Goal: Task Accomplishment & Management: Manage account settings

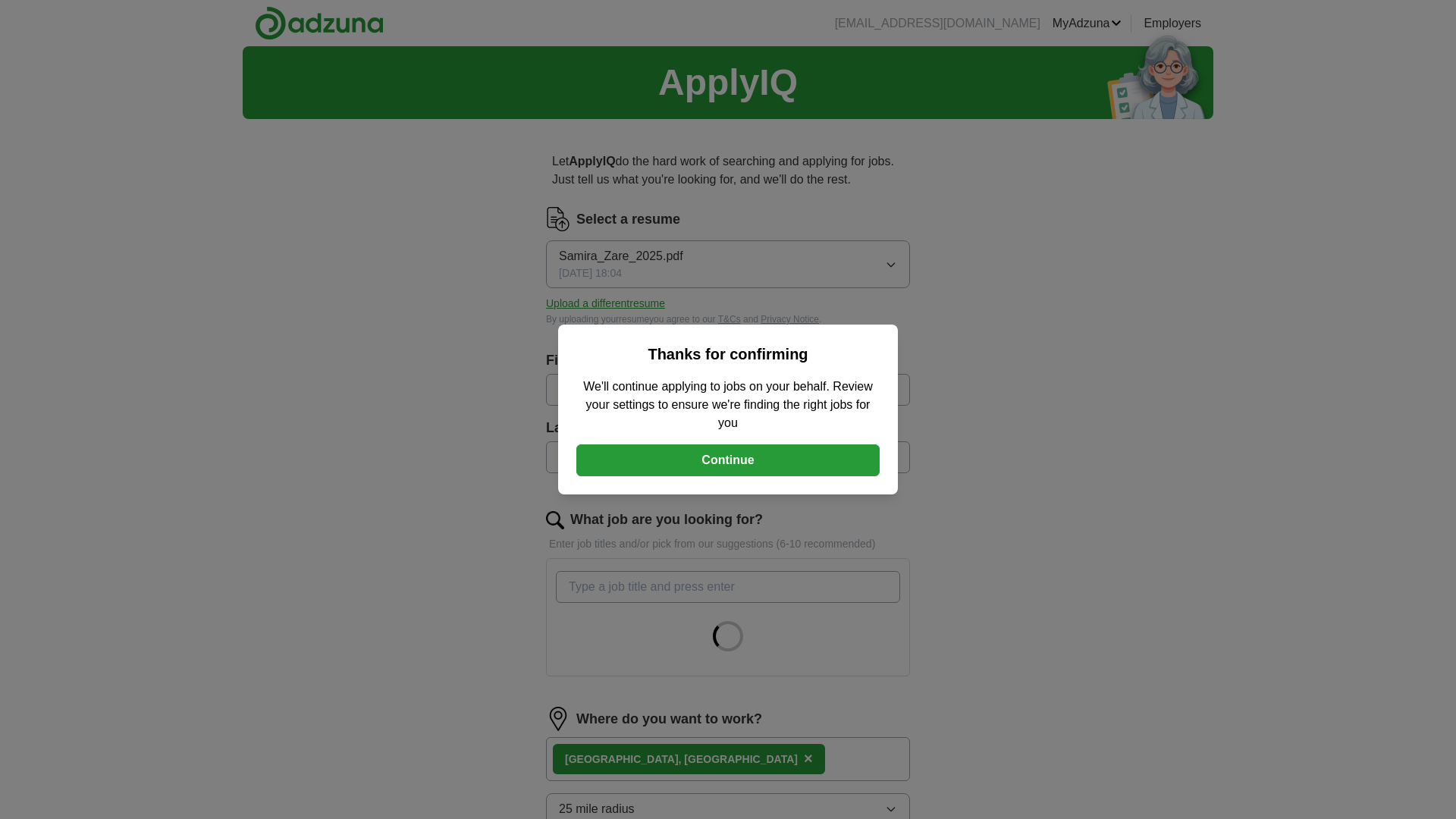
click at [807, 465] on button "Continue" at bounding box center [728, 460] width 304 height 32
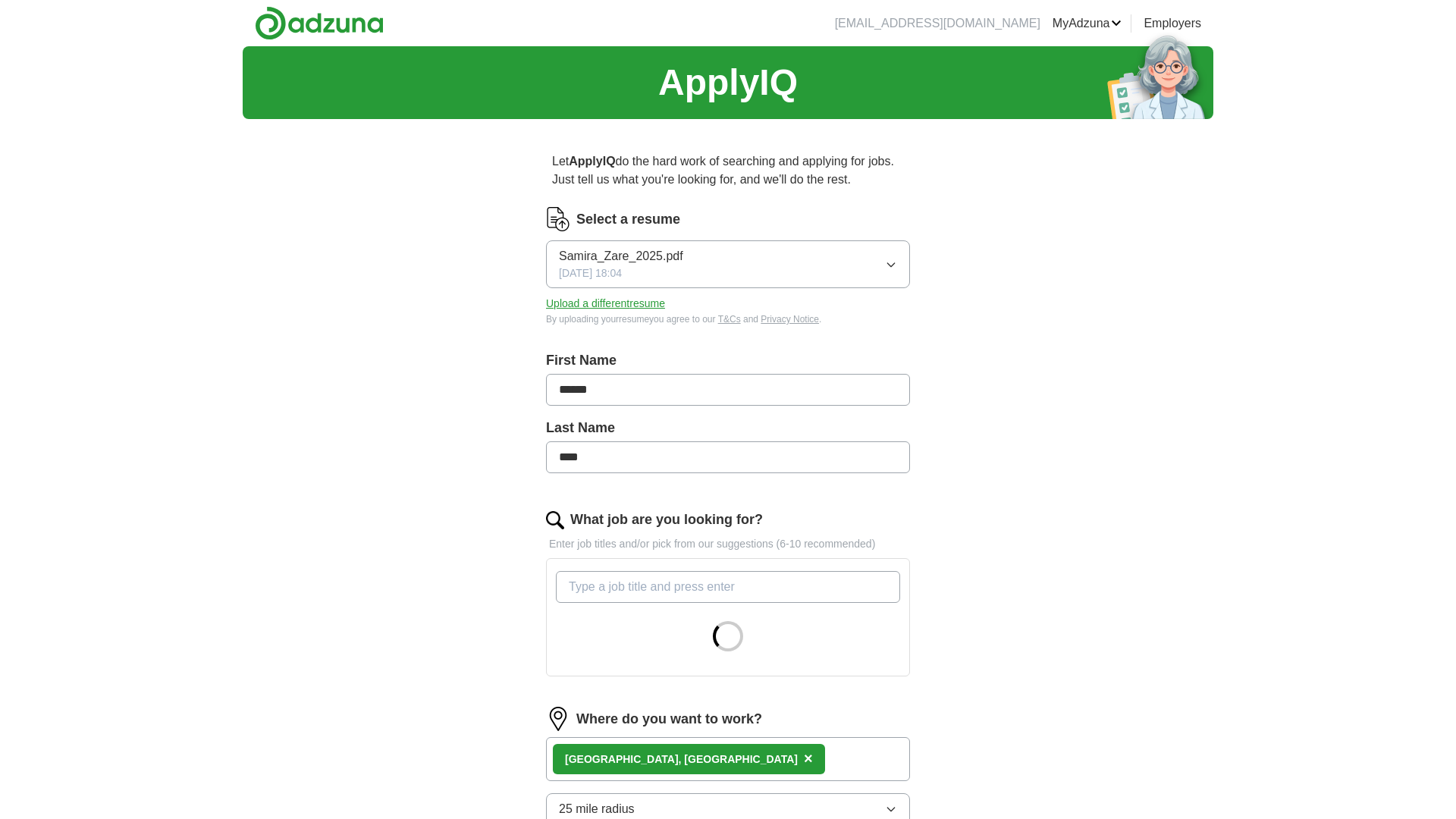
click at [804, 282] on button "Samira_Zare_2025.pdf [DATE] 18:04" at bounding box center [728, 264] width 364 height 48
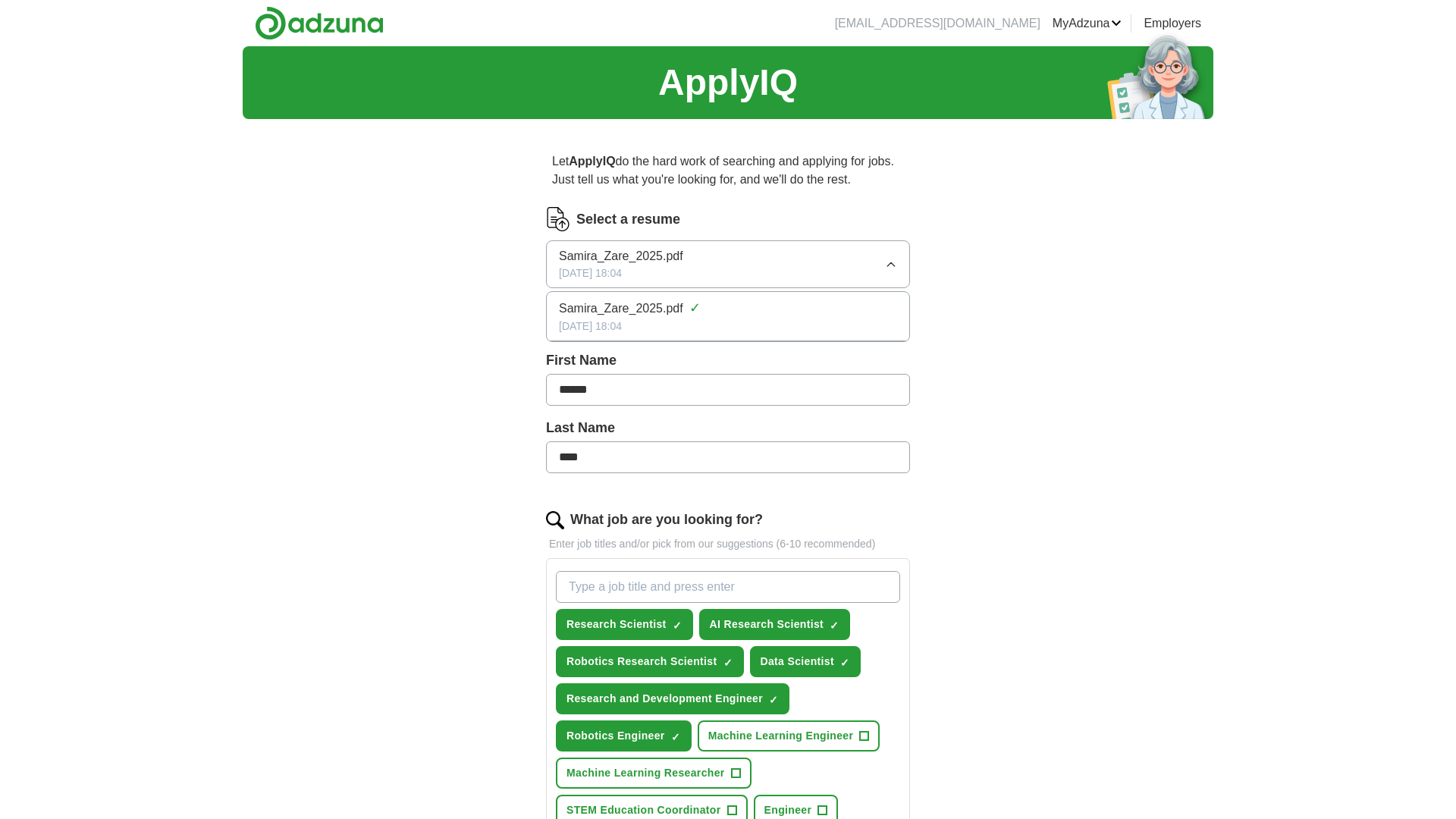
click at [794, 308] on div "Samira_Zare_2025.pdf ✓" at bounding box center [728, 308] width 338 height 21
click at [591, 306] on button "Upload a different resume" at bounding box center [605, 304] width 119 height 16
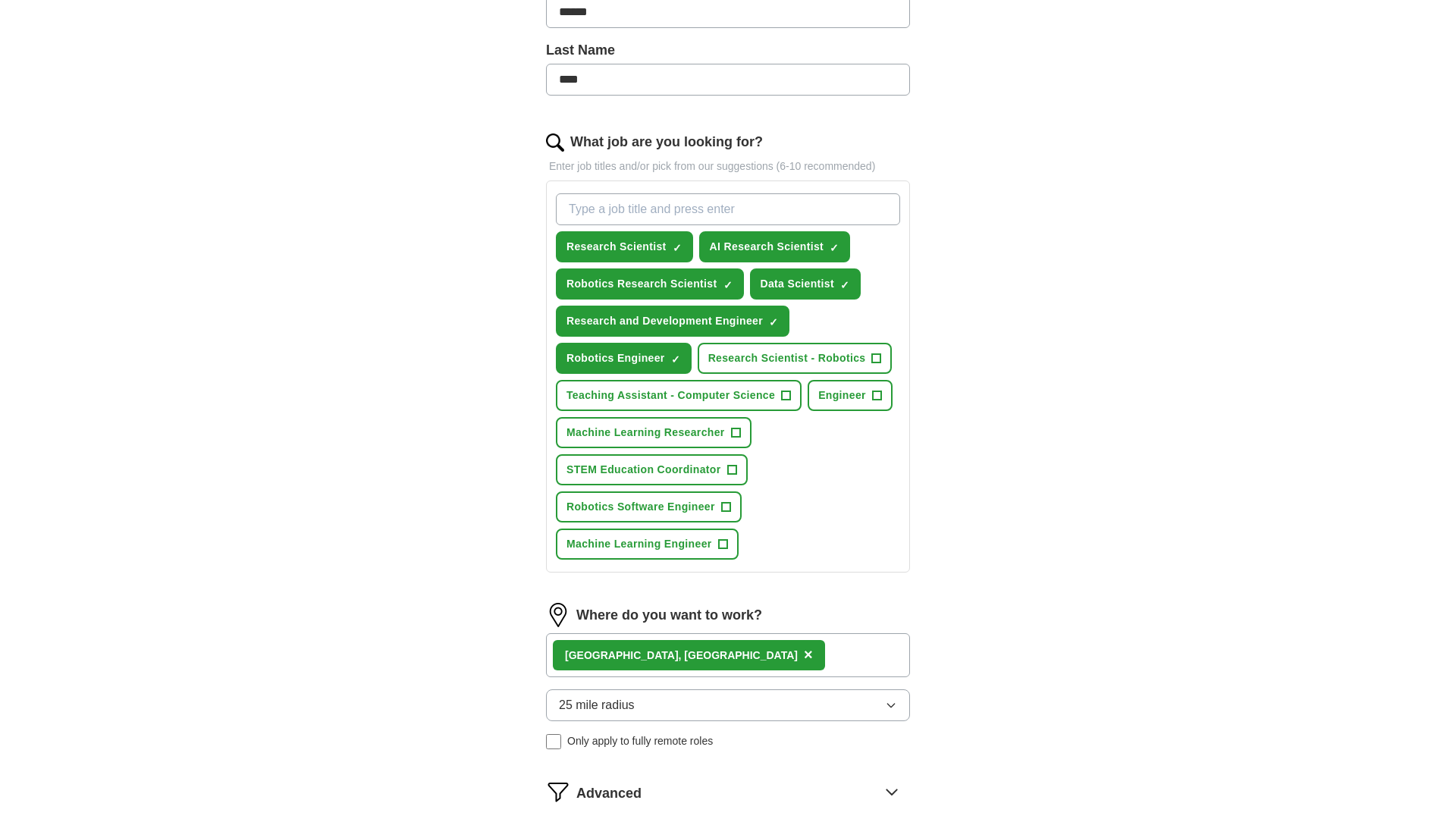
scroll to position [383, 0]
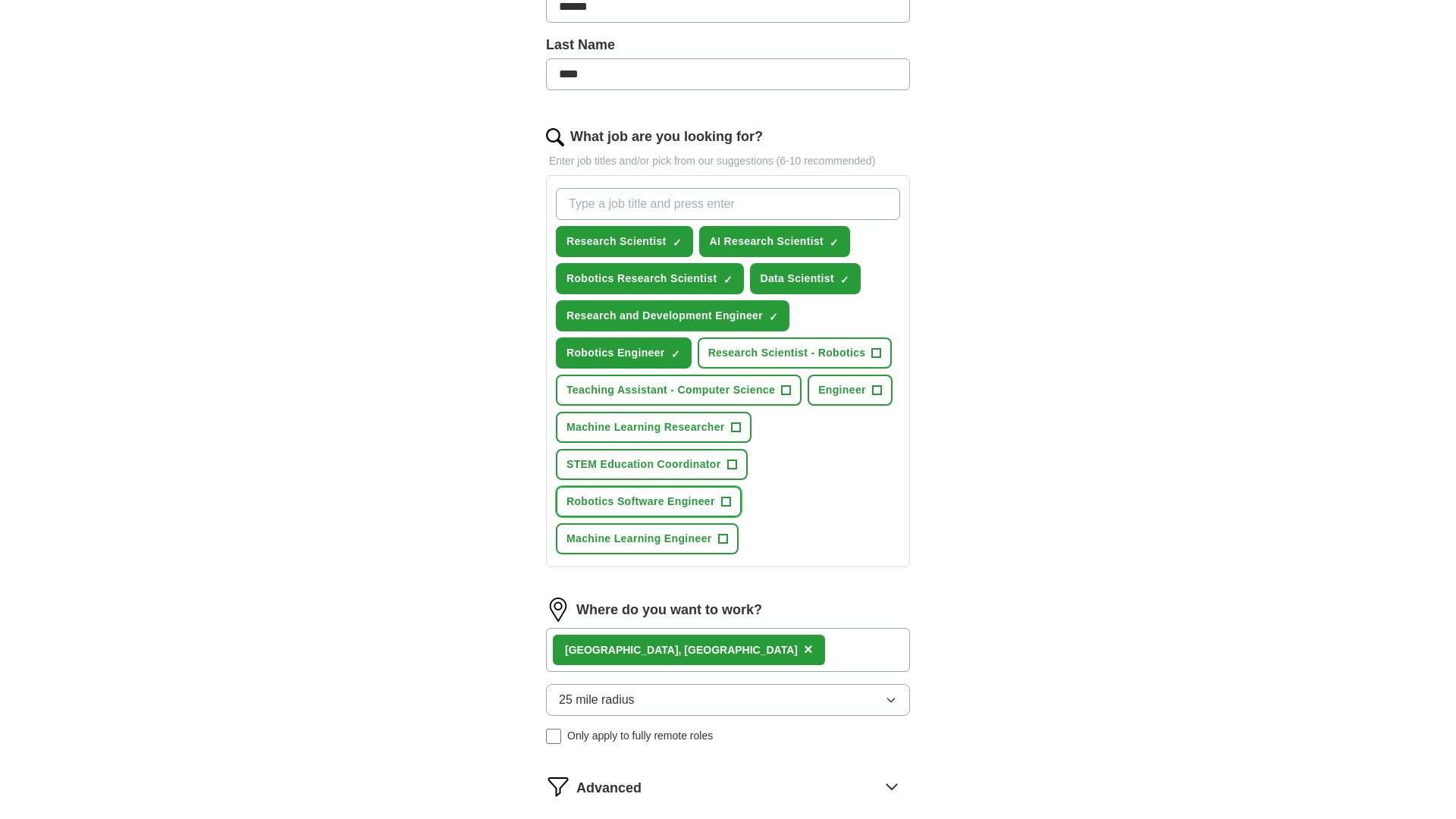
click at [729, 501] on span "+" at bounding box center [726, 502] width 9 height 12
click at [878, 350] on span "+" at bounding box center [877, 353] width 9 height 12
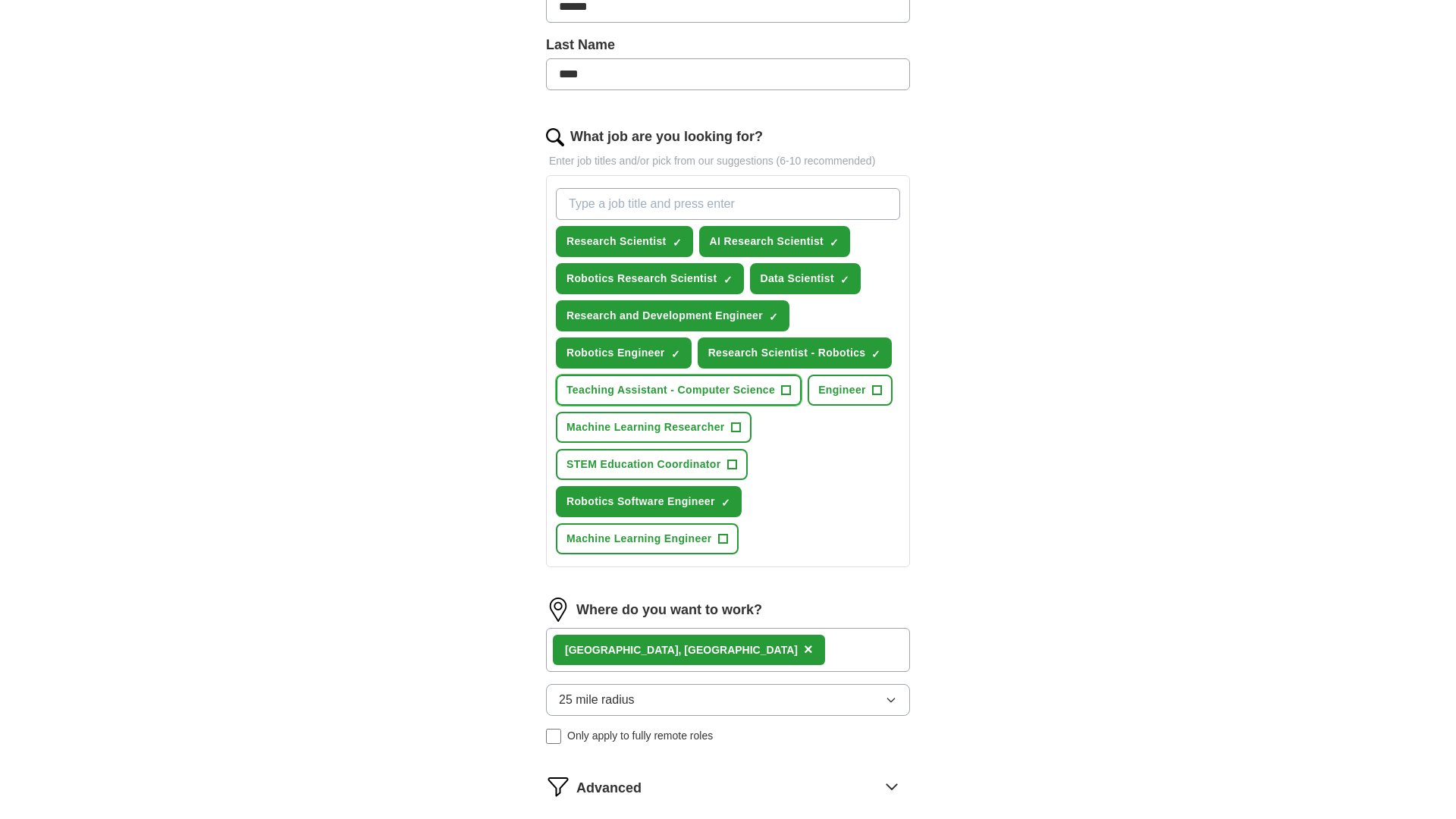
click at [781, 393] on span "+" at bounding box center [786, 390] width 10 height 10
click at [726, 540] on span "+" at bounding box center [723, 539] width 9 height 12
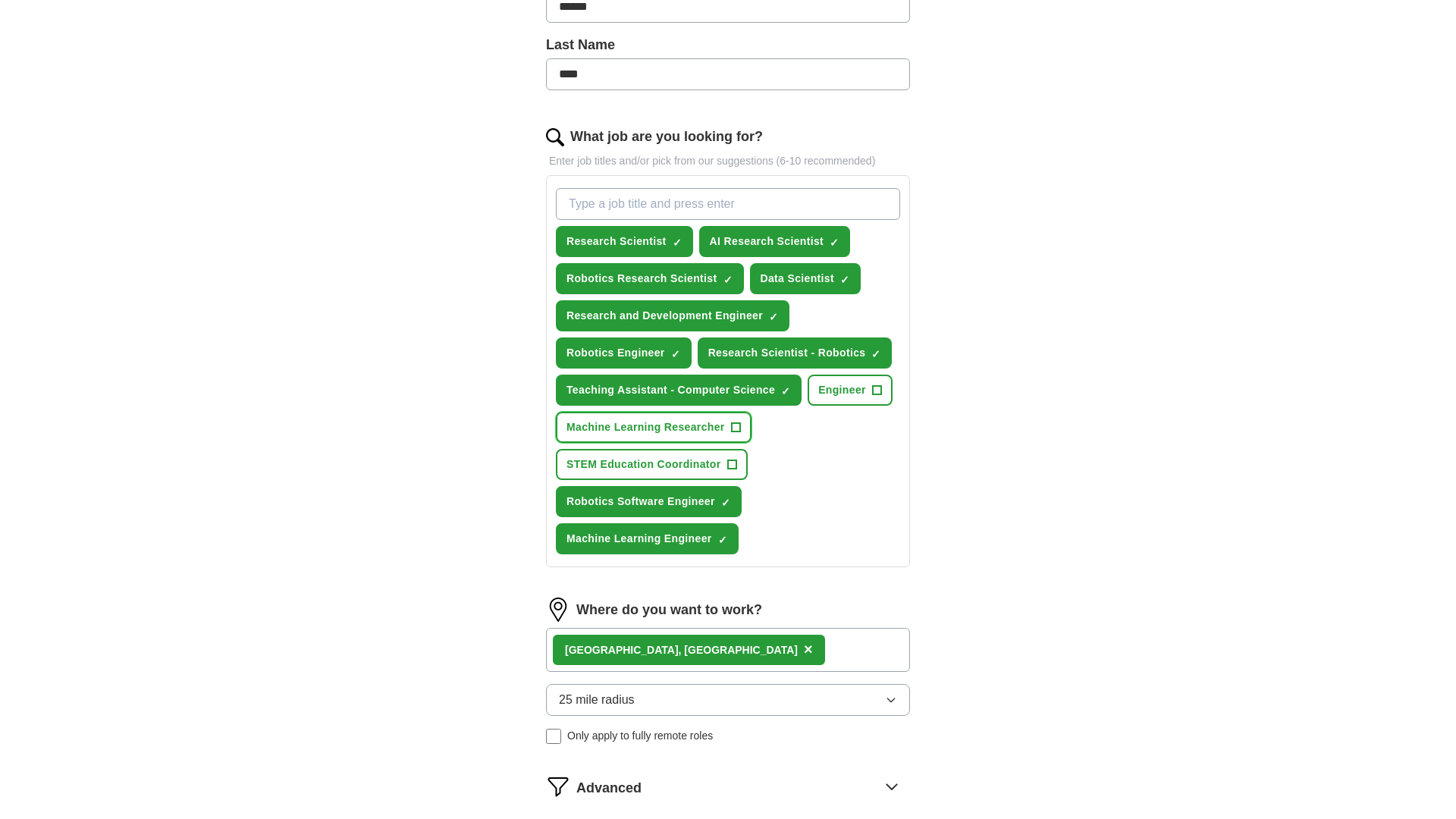
click at [743, 424] on button "Machine Learning Researcher +" at bounding box center [654, 427] width 196 height 31
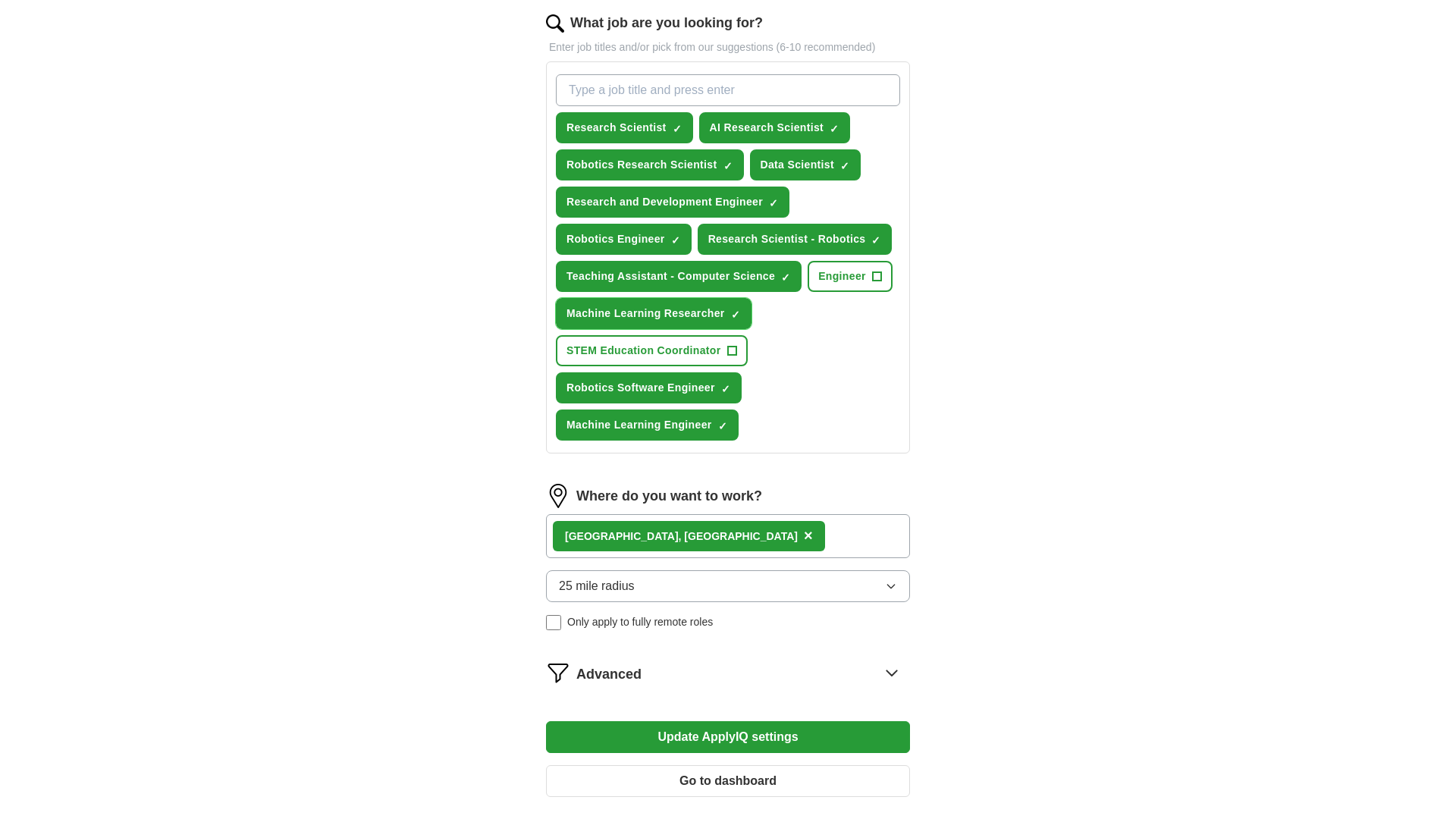
scroll to position [656, 0]
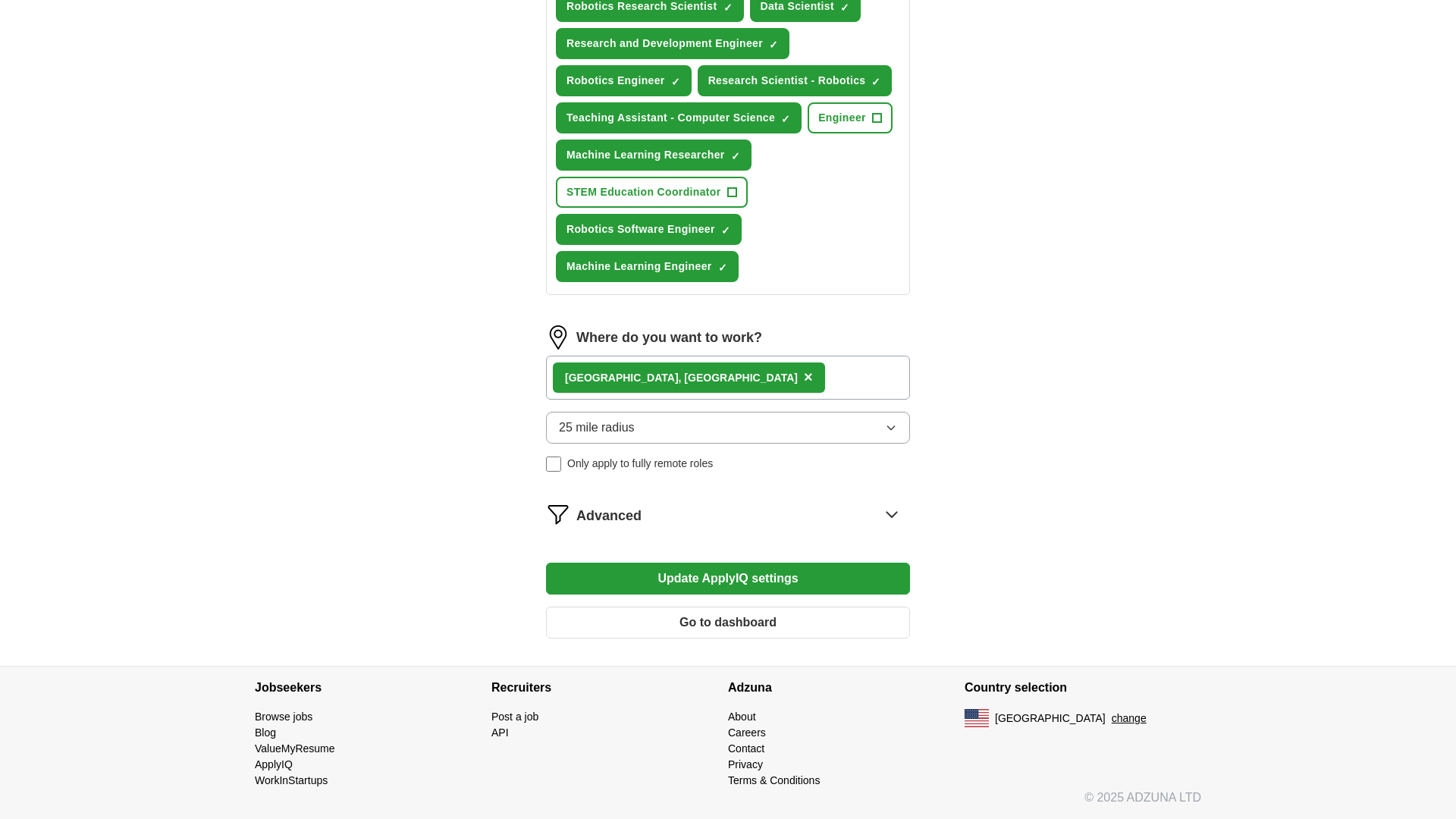
click at [733, 582] on button "Update ApplyIQ settings" at bounding box center [728, 579] width 364 height 32
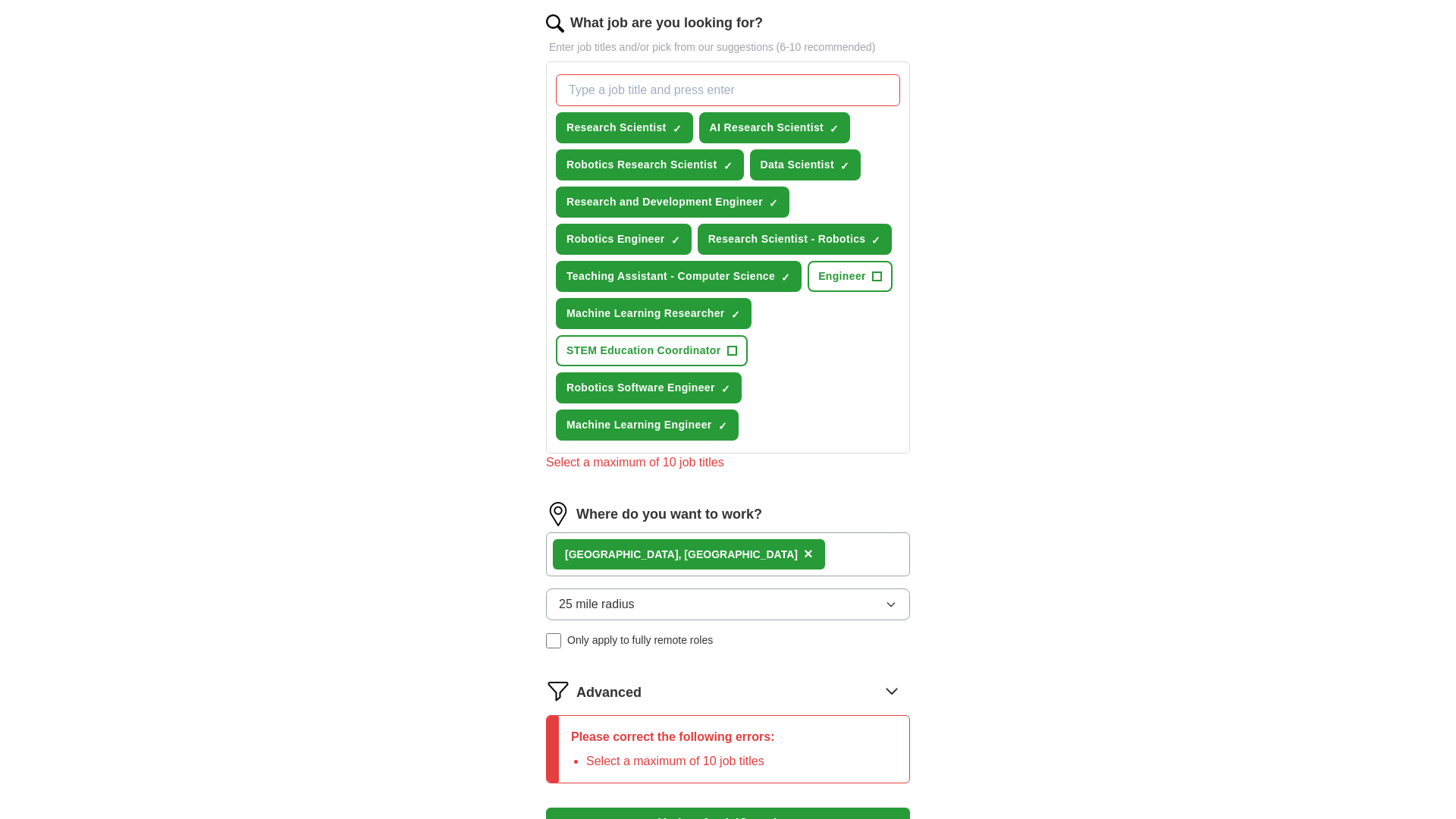
scroll to position [488, 0]
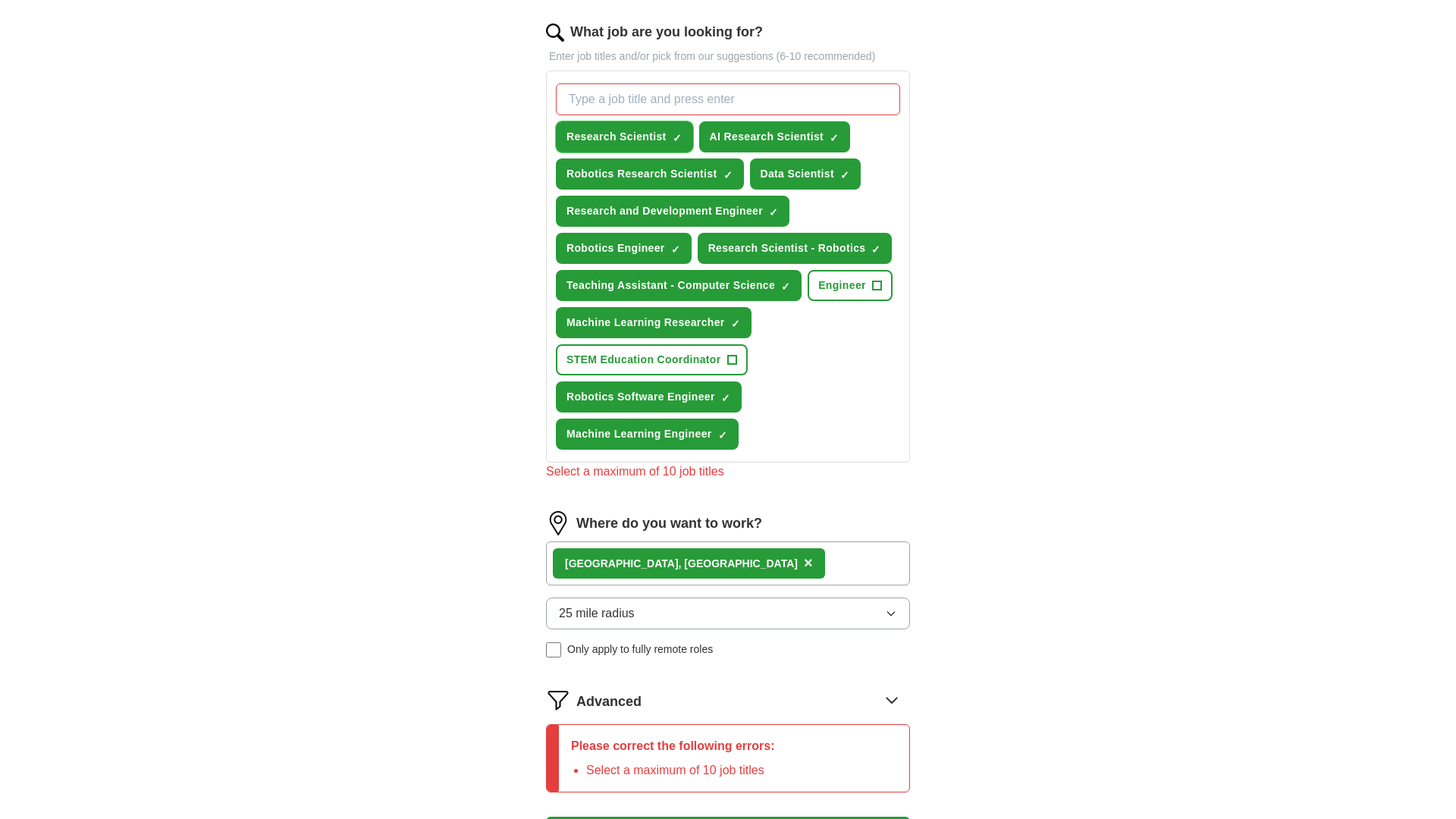
click at [0, 0] on span "×" at bounding box center [0, 0] width 0 height 0
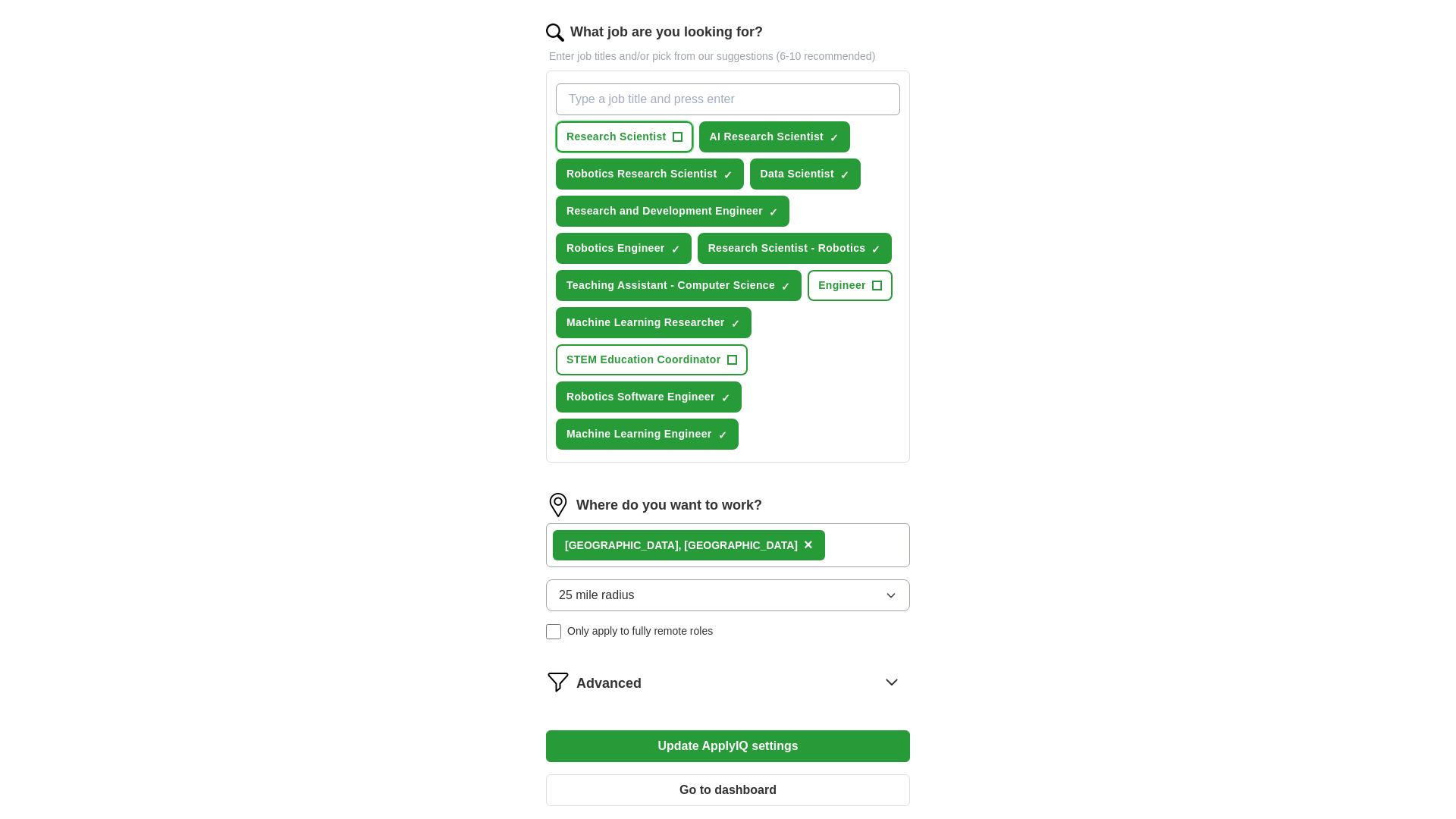
click at [675, 133] on span "+" at bounding box center [677, 137] width 9 height 12
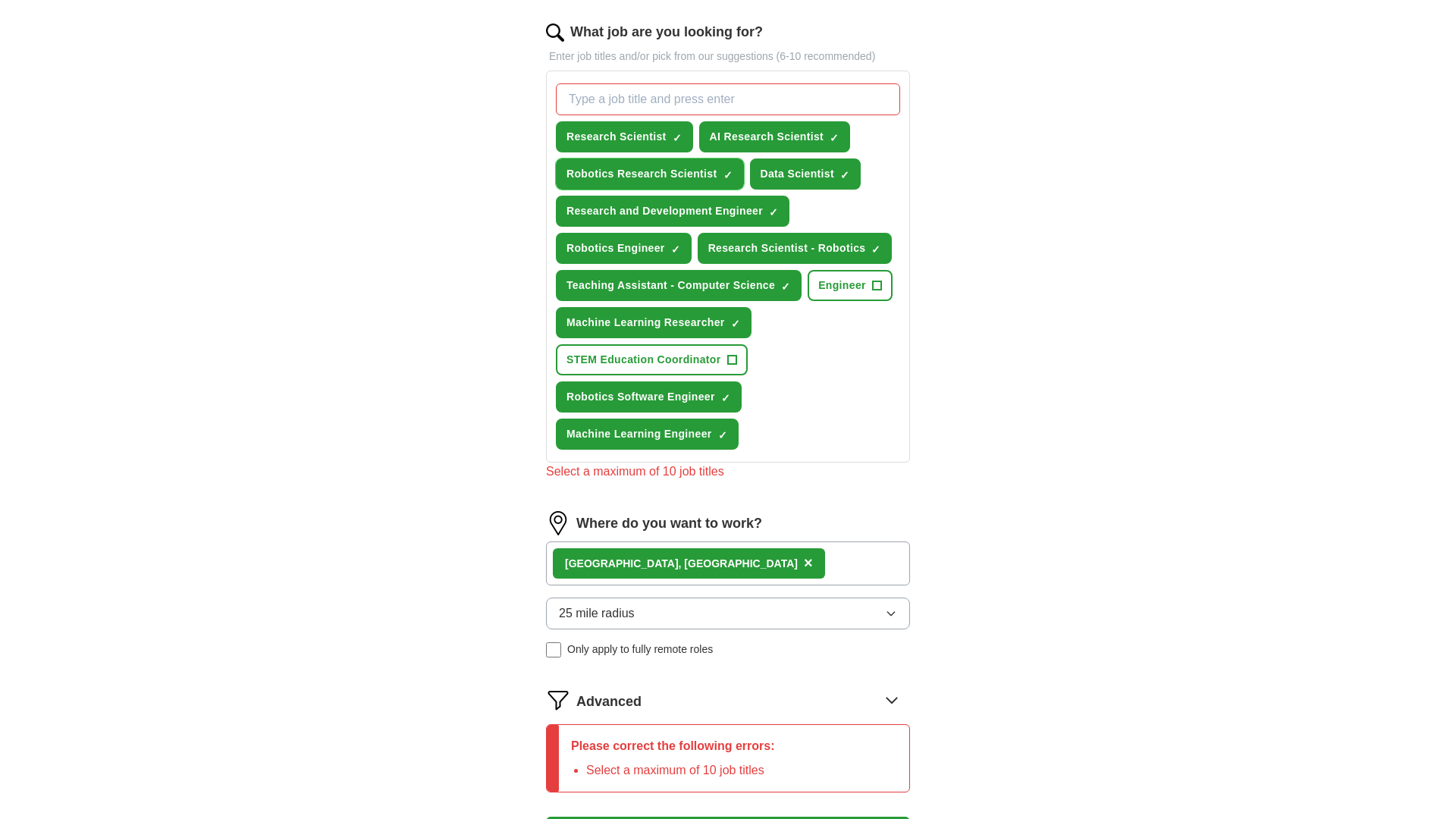
click at [0, 0] on span "×" at bounding box center [0, 0] width 0 height 0
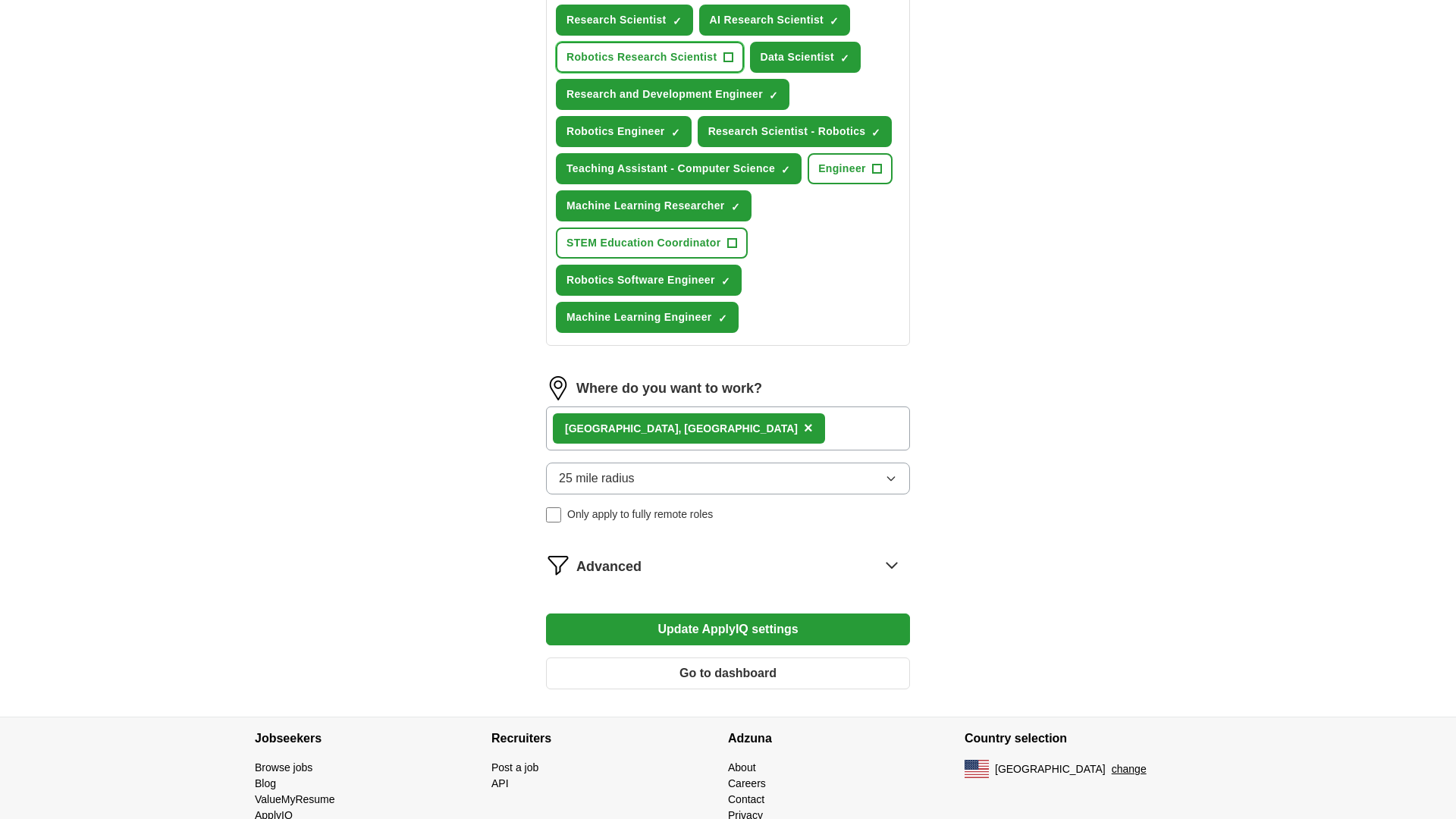
scroll to position [656, 0]
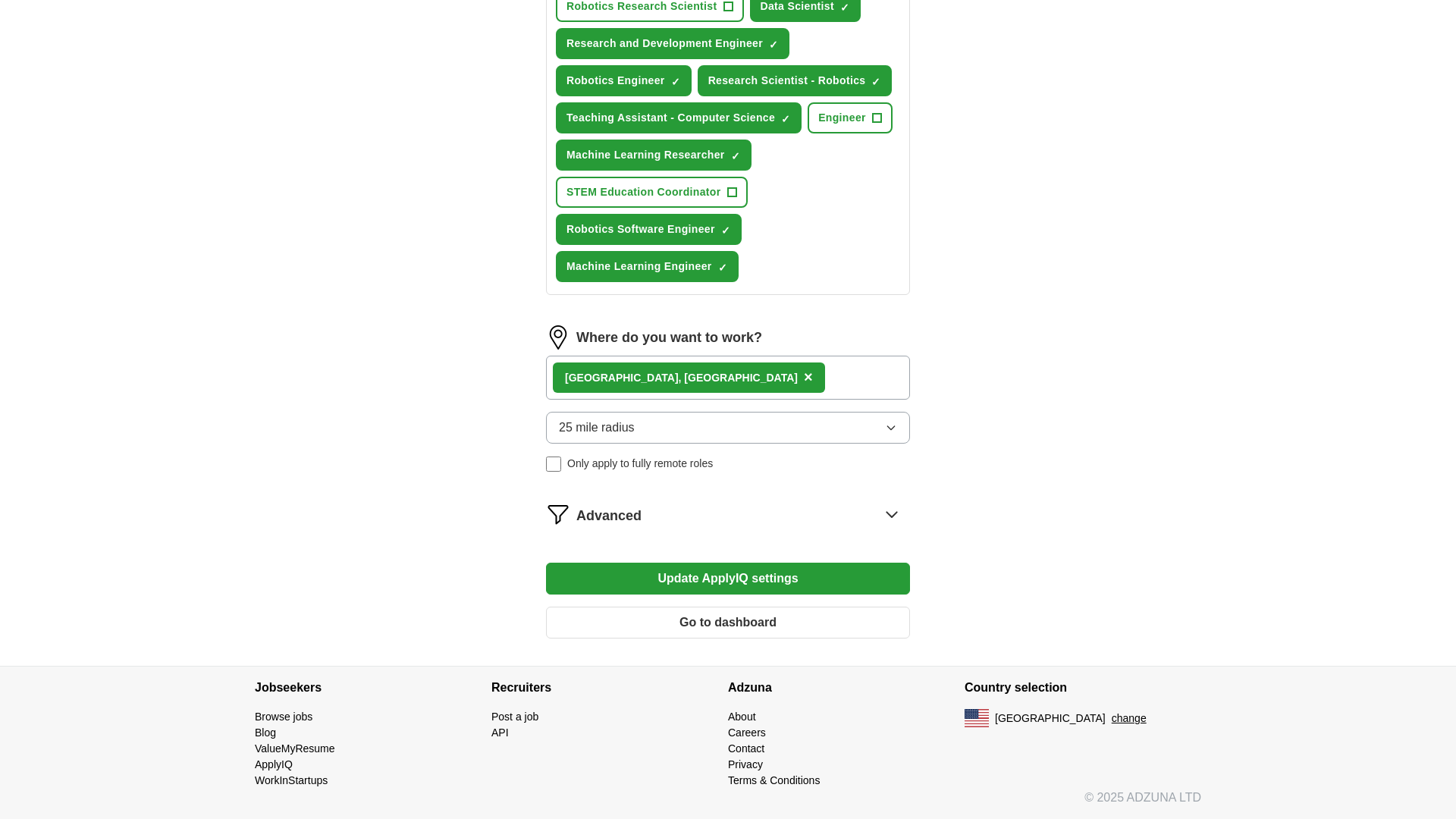
click at [772, 571] on button "Update ApplyIQ settings" at bounding box center [728, 579] width 364 height 32
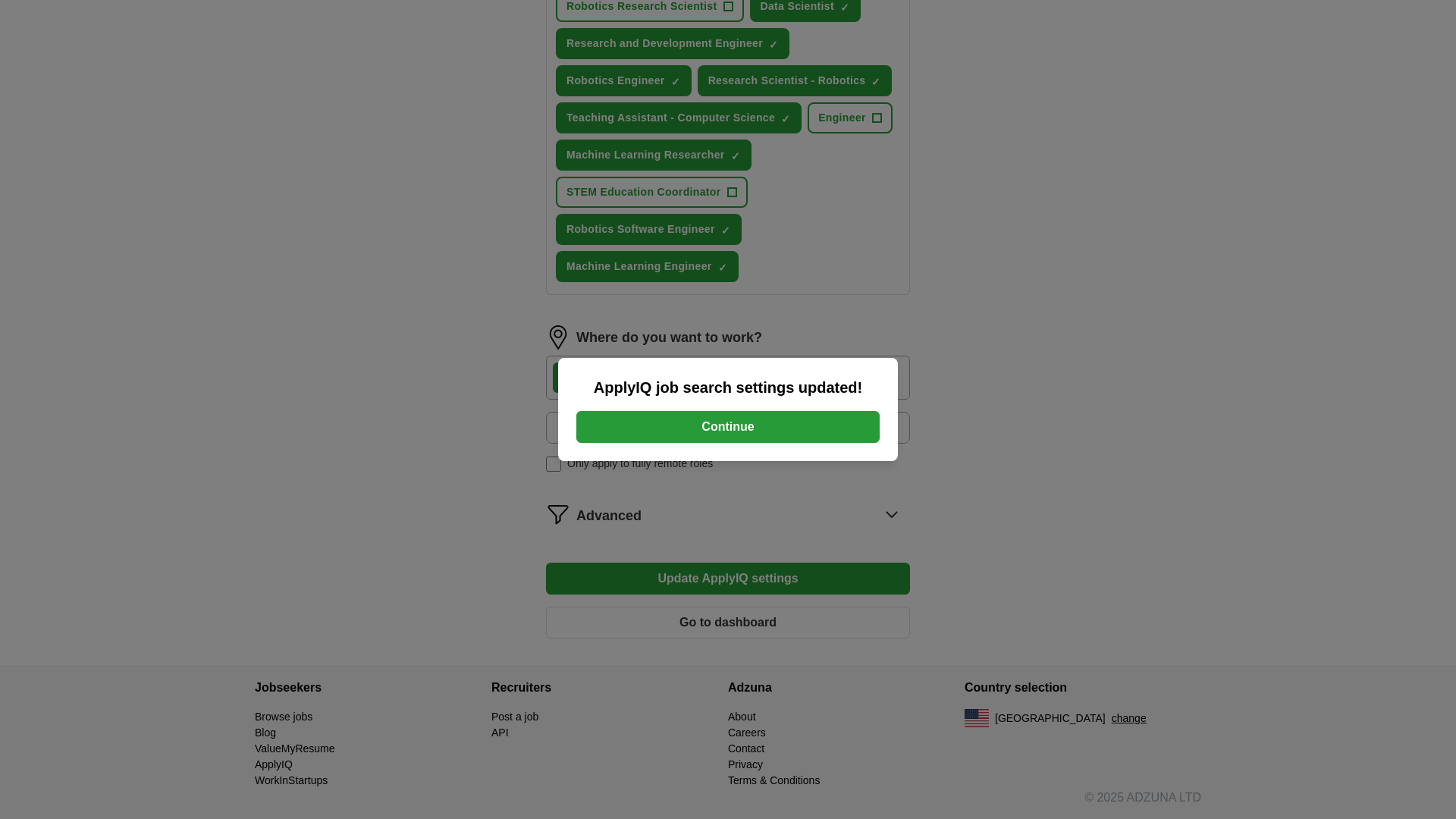
click at [811, 424] on button "Continue" at bounding box center [728, 426] width 304 height 32
